Goal: Use online tool/utility: Utilize a website feature to perform a specific function

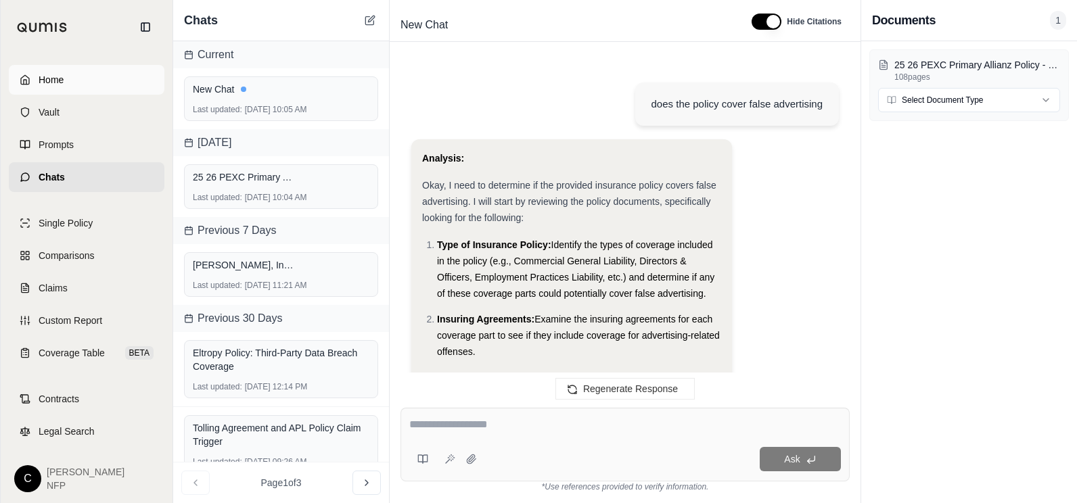
scroll to position [8196, 0]
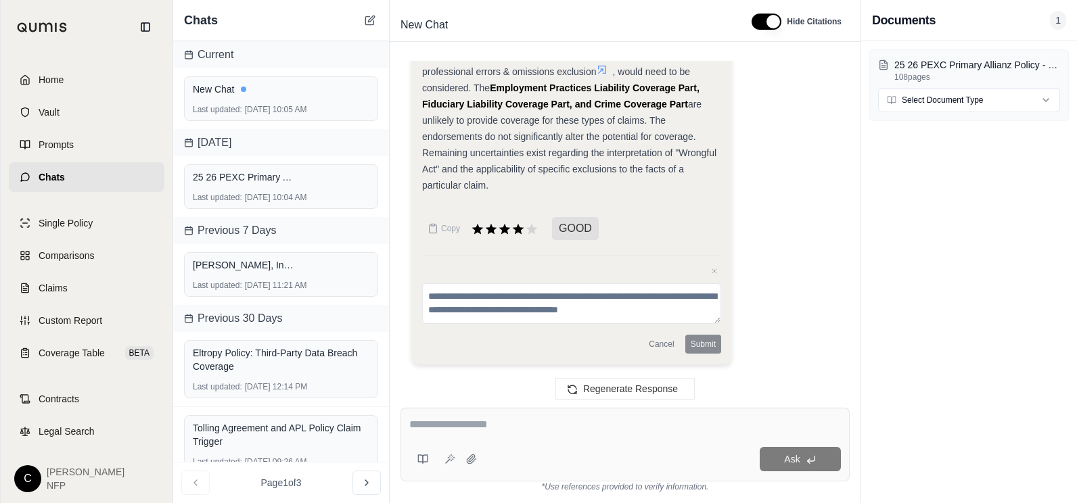
click at [57, 76] on span "Home" at bounding box center [51, 80] width 25 height 14
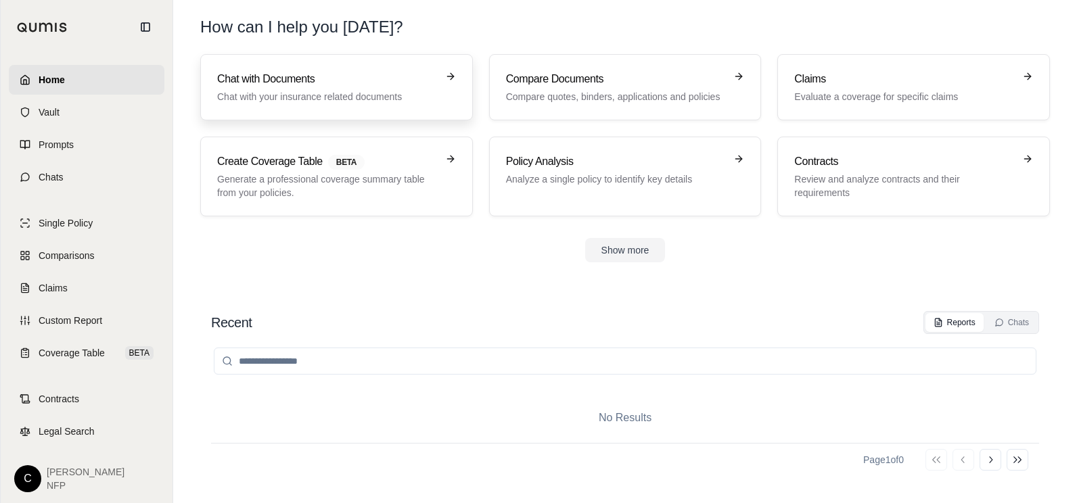
click at [288, 90] on p "Chat with your insurance related documents" at bounding box center [327, 97] width 220 height 14
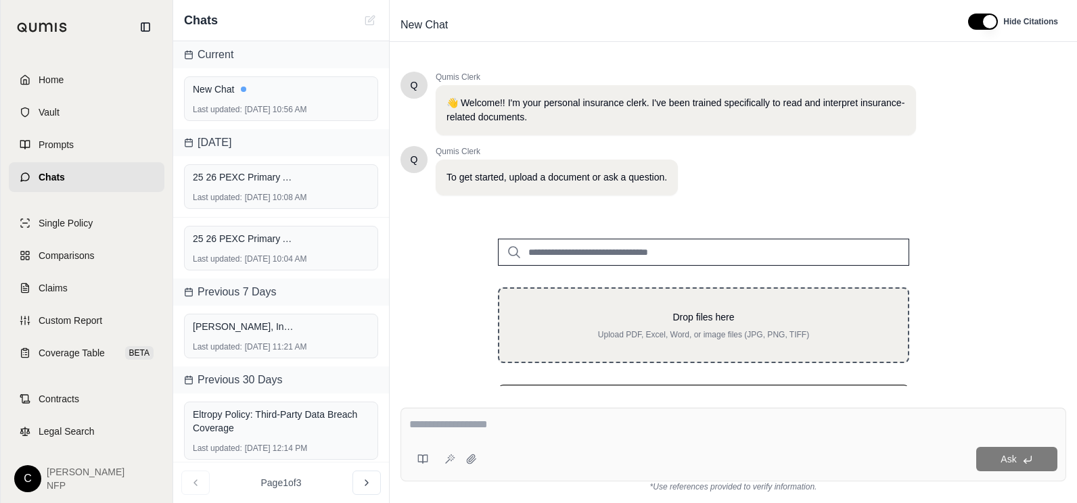
click at [708, 339] on p "Upload PDF, Excel, Word, or image files (JPG, PNG, TIFF)" at bounding box center [703, 335] width 365 height 11
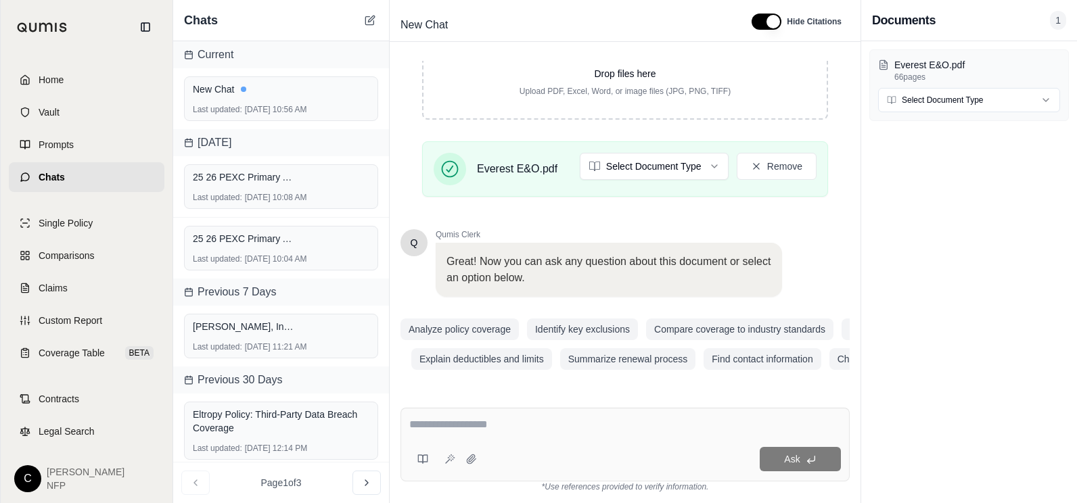
scroll to position [254, 0]
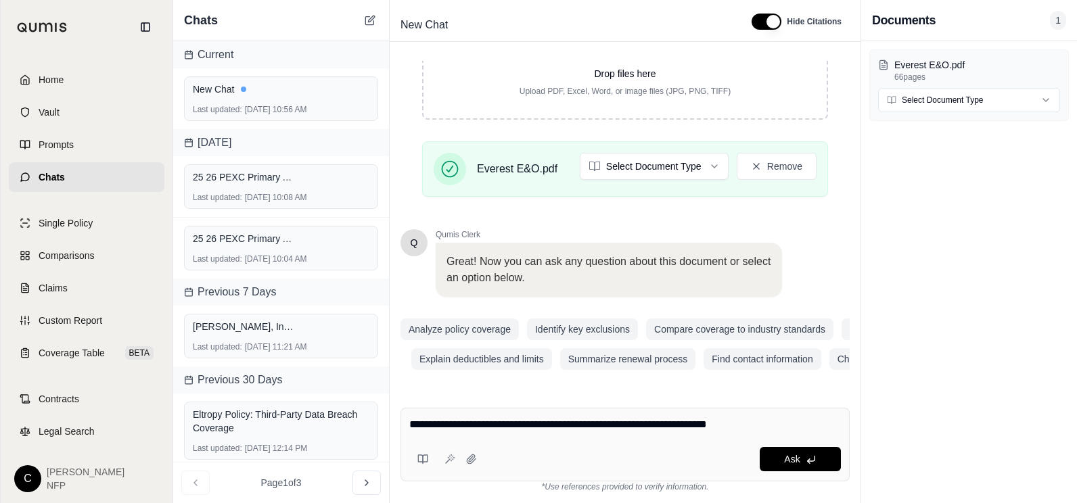
type textarea "**********"
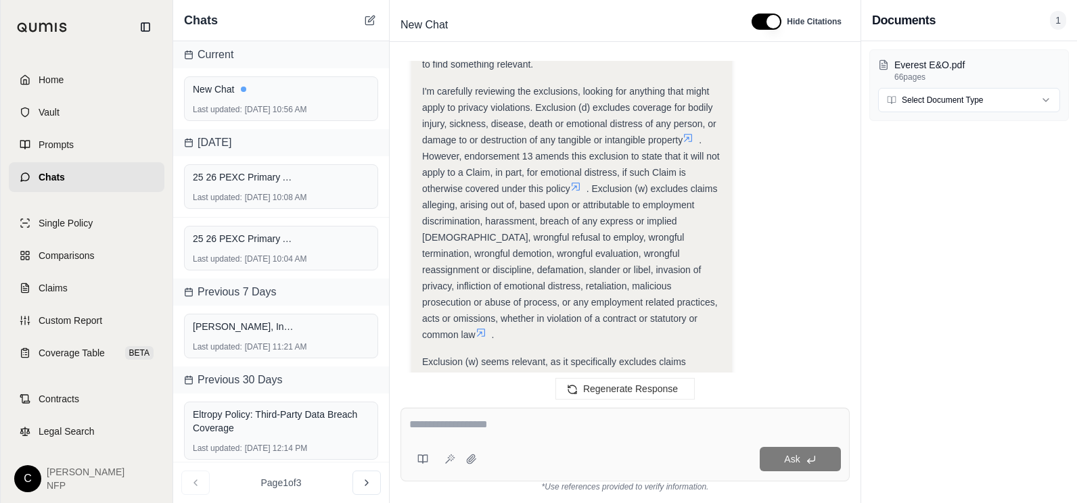
scroll to position [1218, 0]
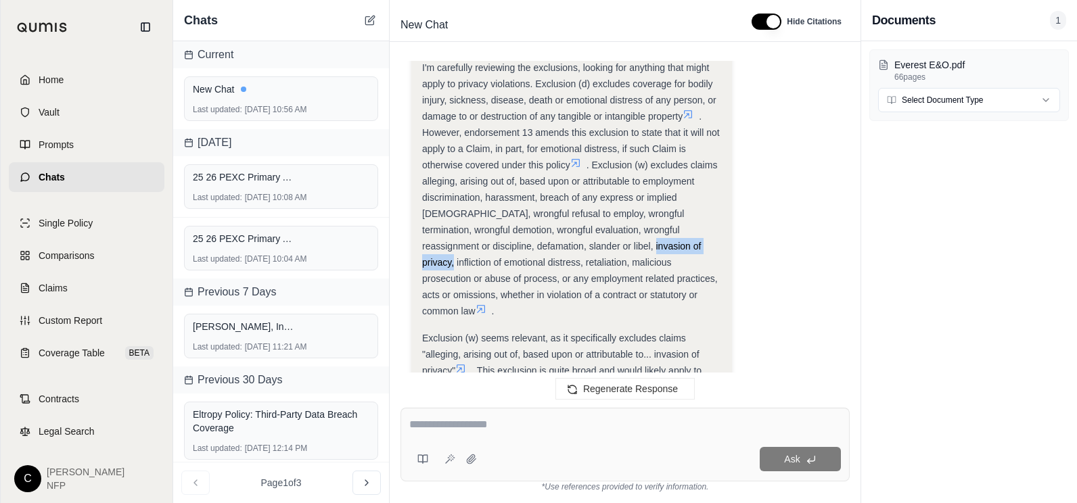
drag, startPoint x: 583, startPoint y: 228, endPoint x: 662, endPoint y: 231, distance: 79.2
click at [662, 231] on span ". Exclusion (w) excludes claims alleging, arising out of, based upon or attribu…" at bounding box center [570, 238] width 296 height 157
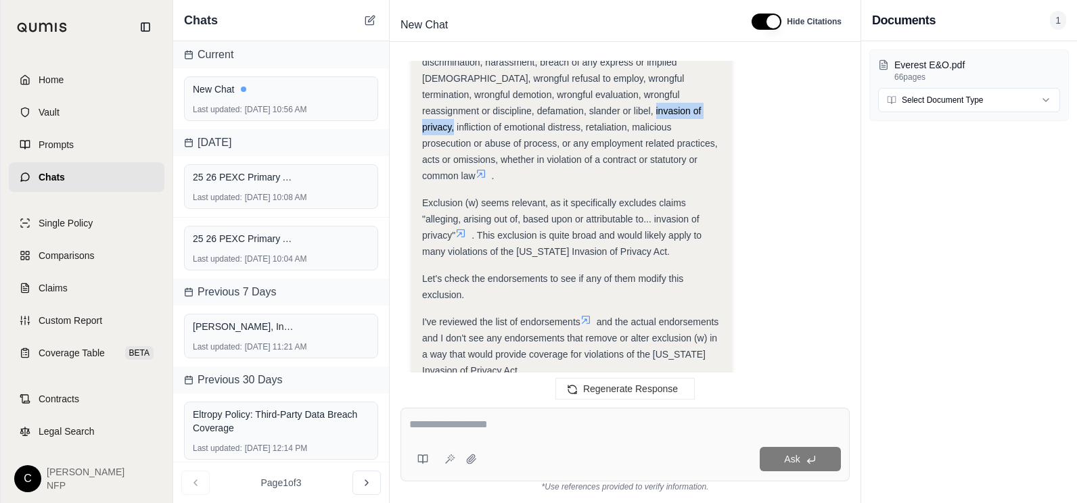
scroll to position [1590, 0]
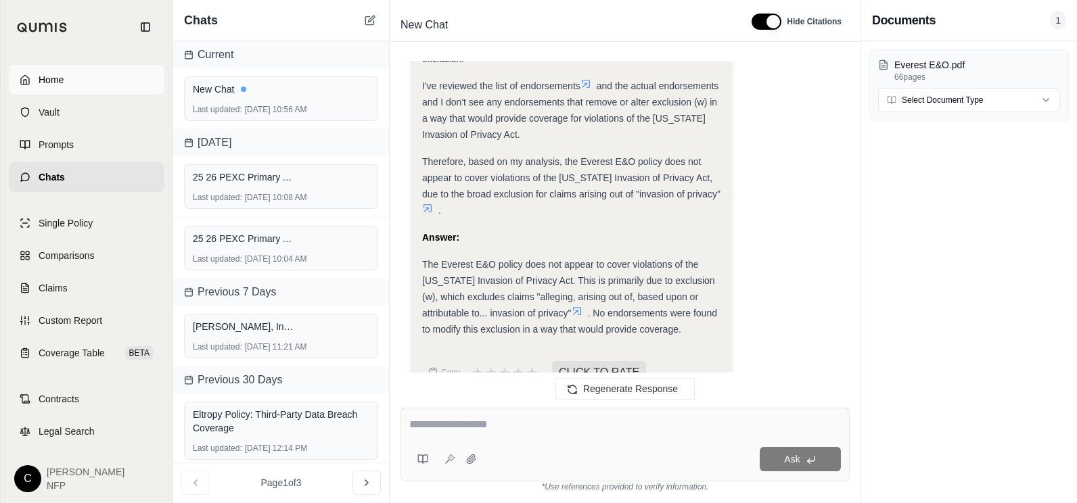
click at [64, 87] on link "Home" at bounding box center [87, 80] width 156 height 30
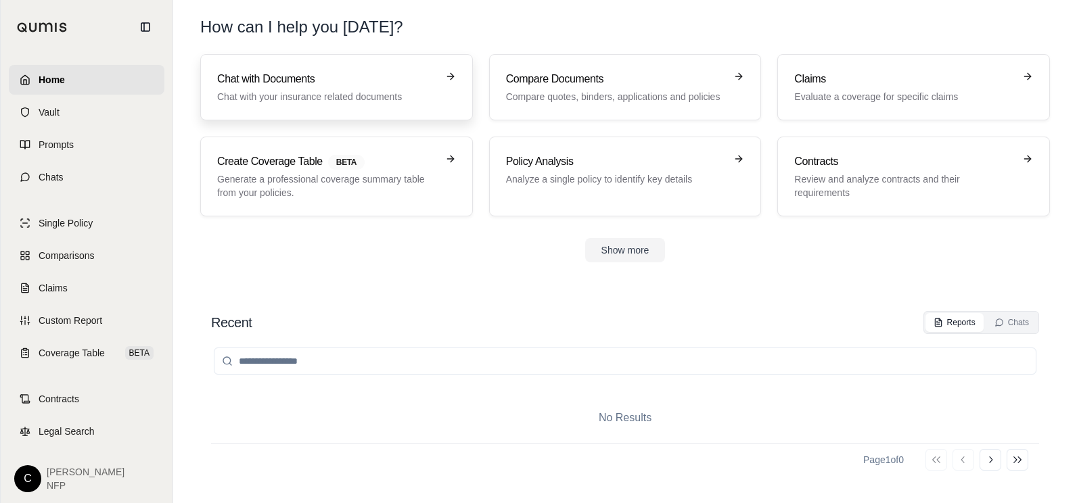
click at [292, 81] on h3 "Chat with Documents" at bounding box center [327, 79] width 220 height 16
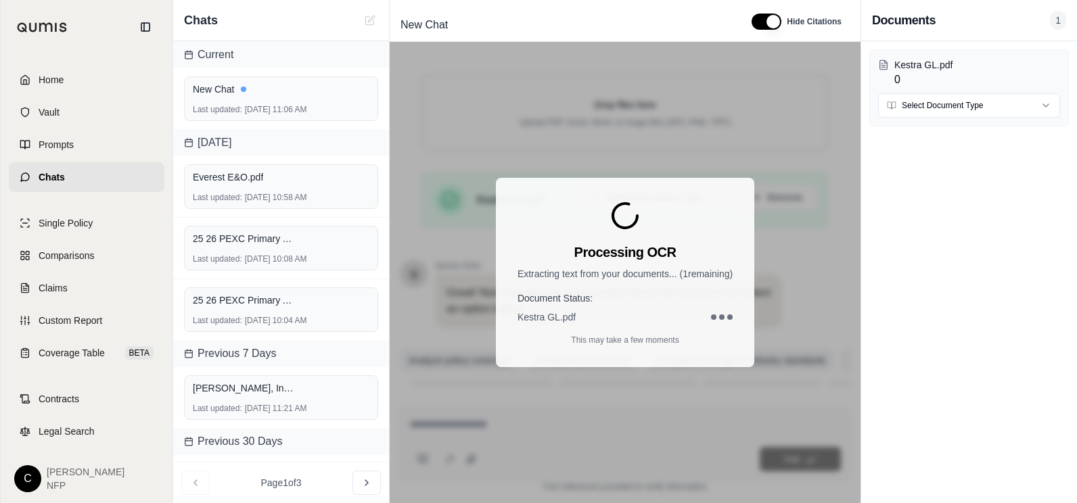
scroll to position [227, 0]
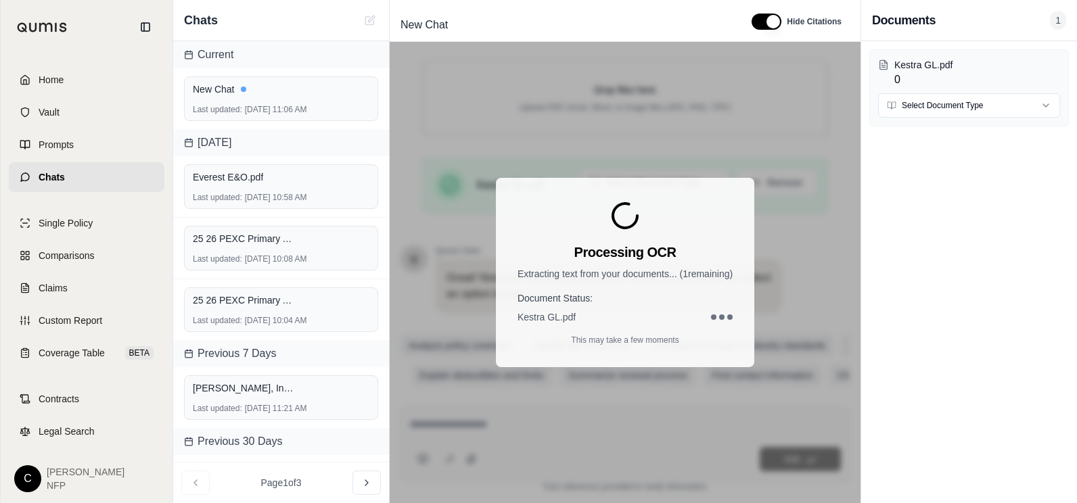
drag, startPoint x: 752, startPoint y: 370, endPoint x: 810, endPoint y: 128, distance: 249.0
click at [810, 128] on div "Processing OCR Extracting text from your documents... ( 1 remaining) Document S…" at bounding box center [625, 273] width 471 height 462
drag, startPoint x: 810, startPoint y: 128, endPoint x: 803, endPoint y: 154, distance: 26.6
click at [803, 153] on div "Processing OCR Extracting text from your documents... ( 1 remaining) Document S…" at bounding box center [625, 273] width 471 height 462
click at [774, 262] on div "Processing OCR Extracting text from your documents... ( 1 remaining) Document S…" at bounding box center [625, 273] width 471 height 462
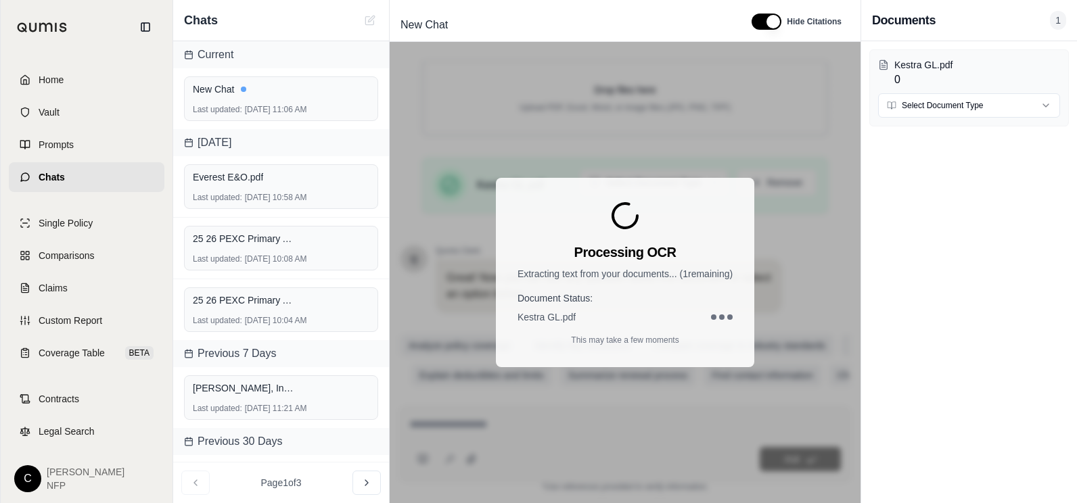
click at [976, 176] on div "Kestra GL.pdf 0 Select Document Type" at bounding box center [969, 272] width 216 height 462
click at [976, 177] on div "Kestra GL.pdf 0 Select Document Type" at bounding box center [969, 272] width 216 height 462
drag, startPoint x: 976, startPoint y: 177, endPoint x: 923, endPoint y: 150, distance: 59.3
click at [923, 150] on div "Kestra GL.pdf 0 Select Document Type" at bounding box center [969, 272] width 216 height 462
click at [1044, 108] on html "Home Vault Prompts Chats Single Policy Comparisons Claims Custom Report Coverag…" at bounding box center [538, 251] width 1077 height 503
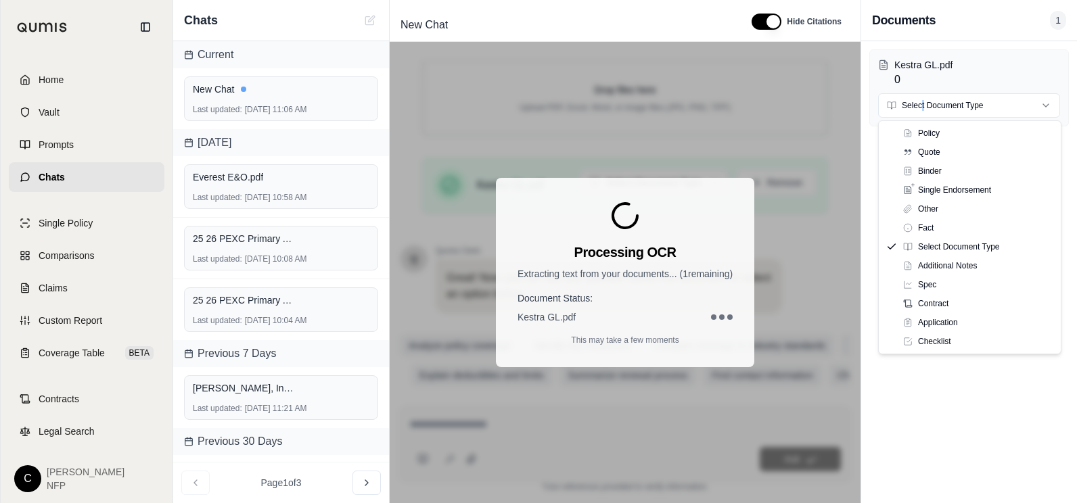
drag, startPoint x: 936, startPoint y: 332, endPoint x: 935, endPoint y: 373, distance: 41.3
drag, startPoint x: 935, startPoint y: 373, endPoint x: 907, endPoint y: 407, distance: 44.3
click at [907, 407] on html "Home Vault Prompts Chats Single Policy Comparisons Claims Custom Report Coverag…" at bounding box center [538, 251] width 1077 height 503
click at [1047, 106] on html "Home Vault Prompts Chats Single Policy Comparisons Claims Custom Report Coverag…" at bounding box center [538, 251] width 1077 height 503
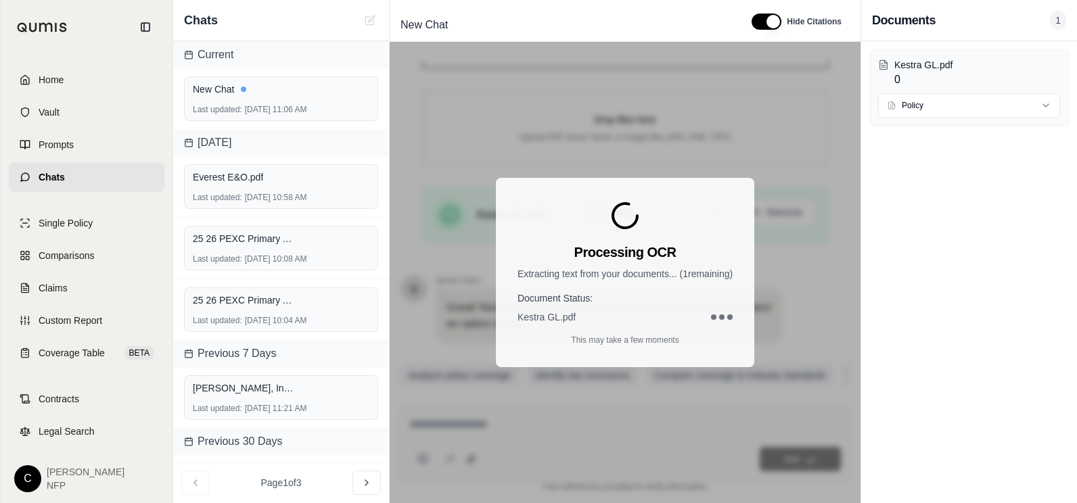
scroll to position [254, 0]
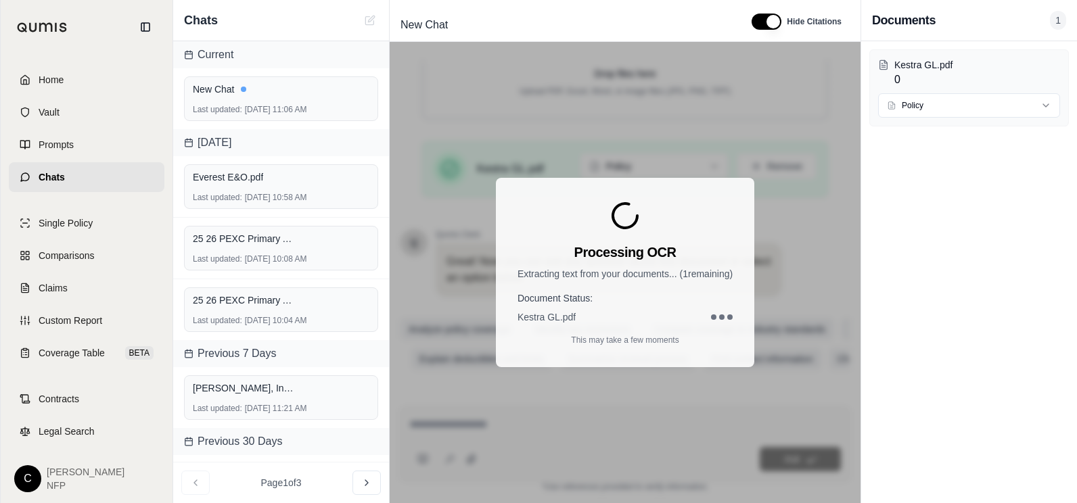
click at [778, 272] on div "Processing OCR Extracting text from your documents... ( 1 remaining) Document S…" at bounding box center [625, 273] width 471 height 462
click at [533, 145] on div "Processing OCR Extracting text from your documents... ( 1 remaining) Document S…" at bounding box center [625, 273] width 471 height 462
